Goal: Communication & Community: Answer question/provide support

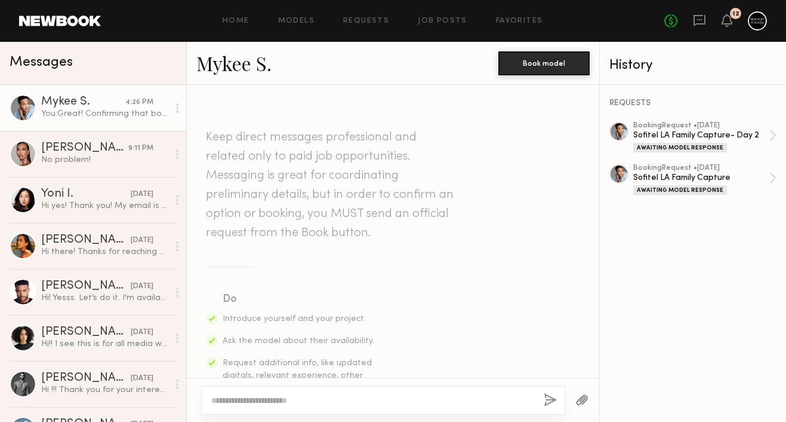
scroll to position [1576, 0]
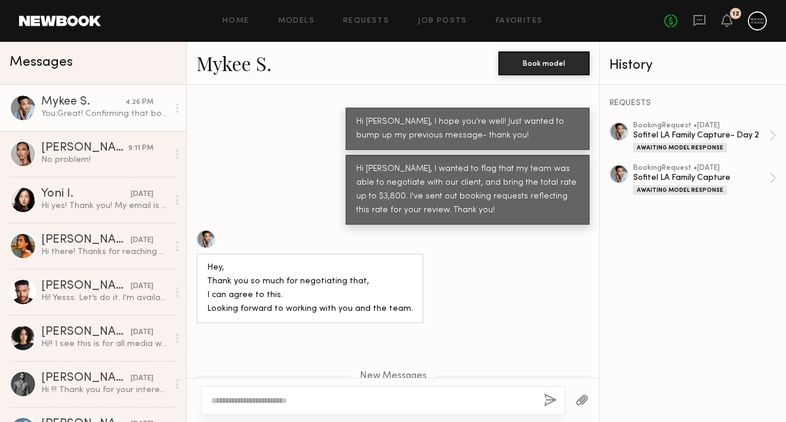
click at [313, 402] on textarea at bounding box center [372, 400] width 323 height 12
type textarea "**********"
click at [551, 402] on button "button" at bounding box center [550, 400] width 13 height 15
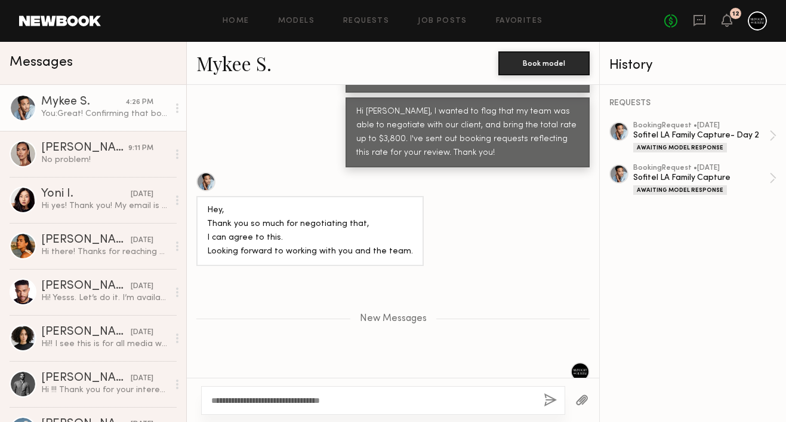
scroll to position [1708, 0]
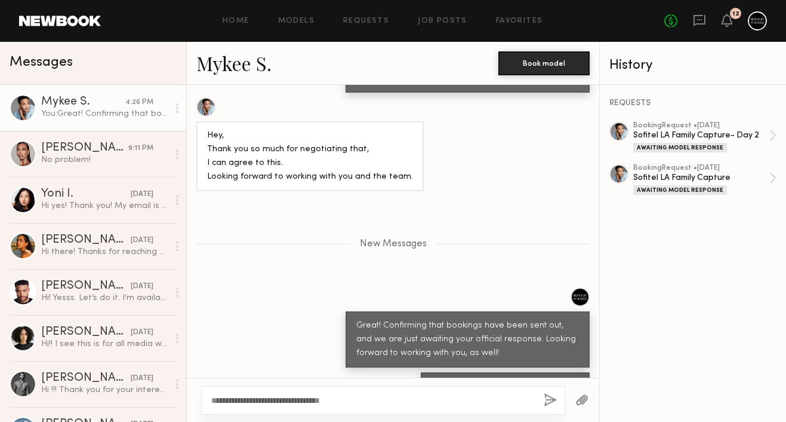
click at [585, 398] on button "button" at bounding box center [582, 400] width 13 height 15
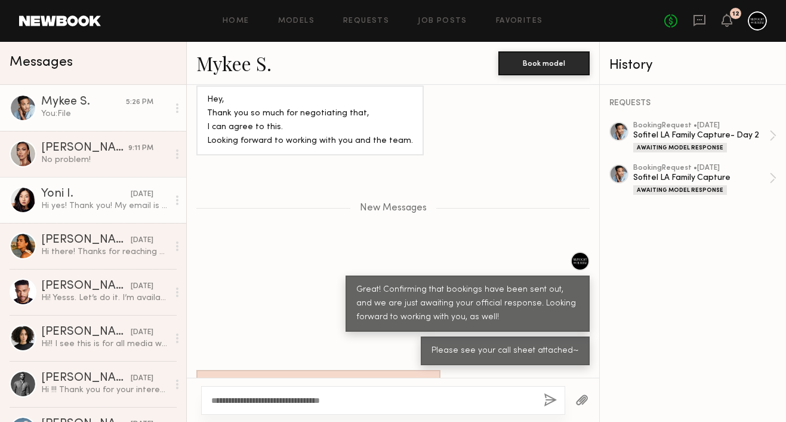
click at [128, 206] on div "Hi yes! Thank you! My email is [EMAIL_ADDRESS][DOMAIN_NAME]" at bounding box center [104, 205] width 127 height 11
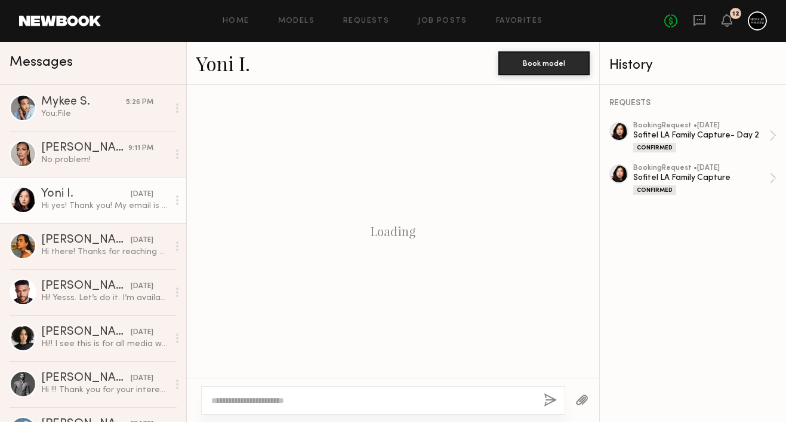
scroll to position [1057, 0]
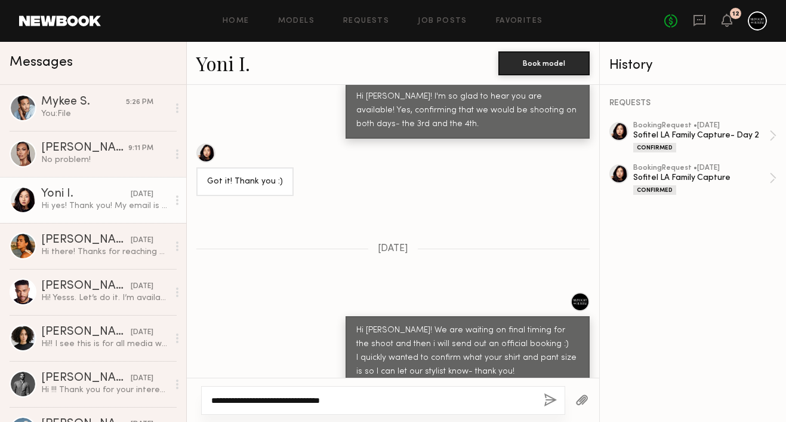
type textarea "**********"
click at [546, 397] on button "button" at bounding box center [550, 400] width 13 height 15
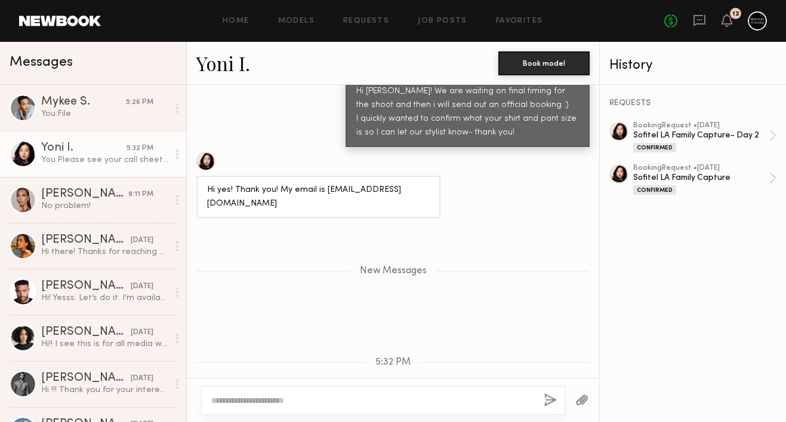
scroll to position [1371, 0]
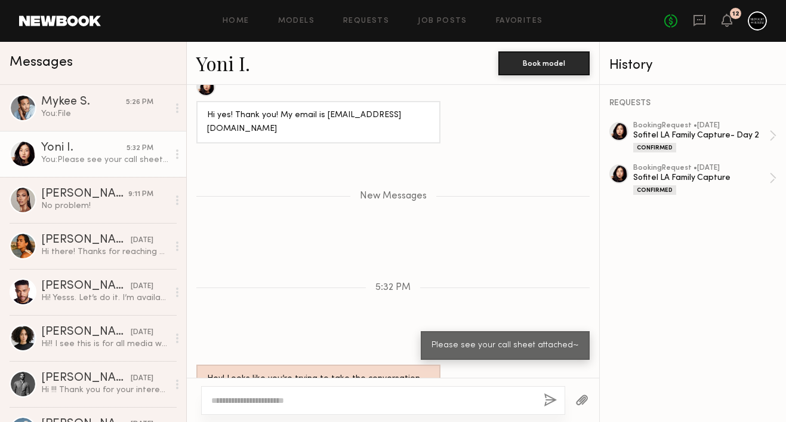
click at [460, 148] on div "New Messages" at bounding box center [393, 193] width 413 height 91
click at [584, 399] on button "button" at bounding box center [582, 400] width 13 height 15
